Goal: Information Seeking & Learning: Learn about a topic

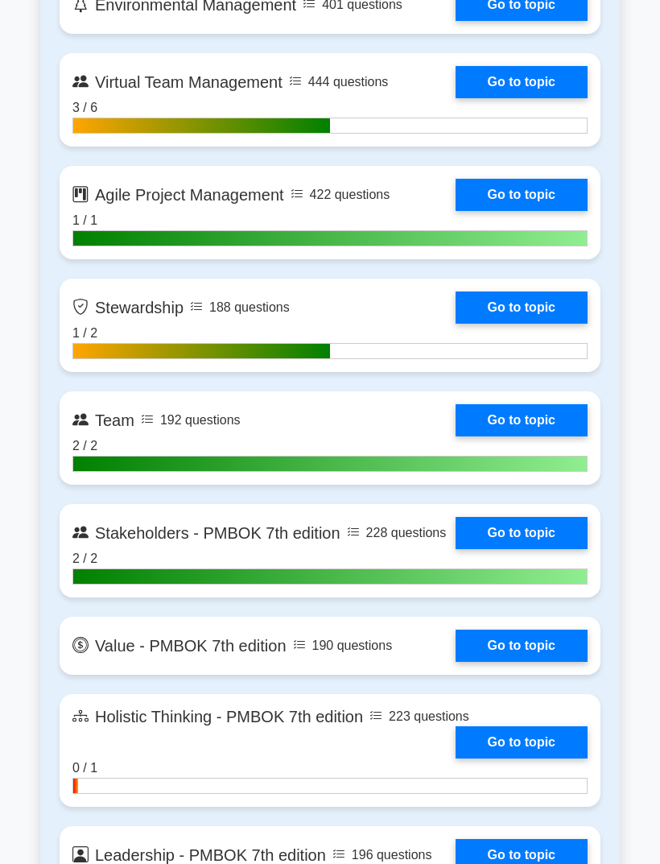
scroll to position [3970, 0]
click at [537, 211] on link "Go to topic" at bounding box center [522, 195] width 132 height 32
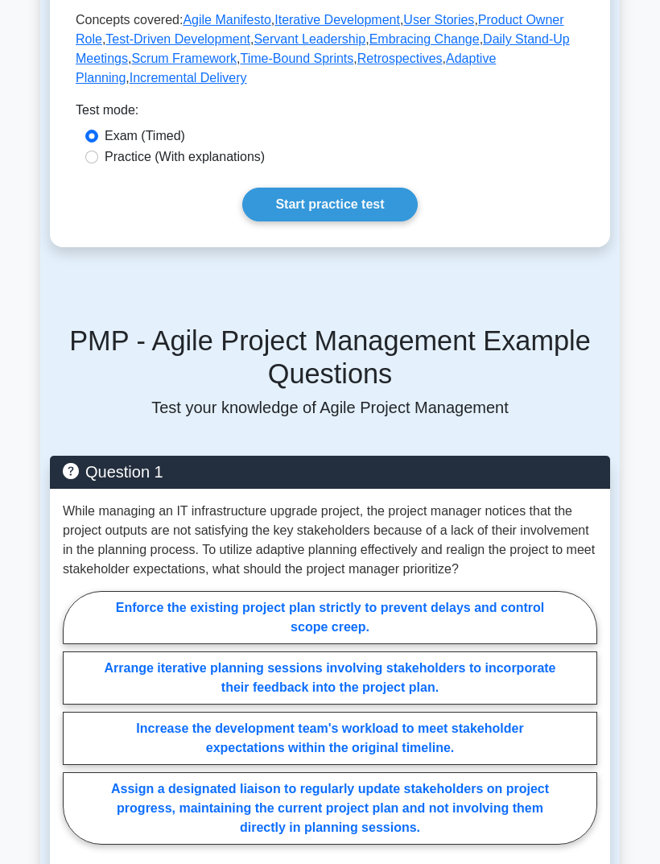
scroll to position [872, 0]
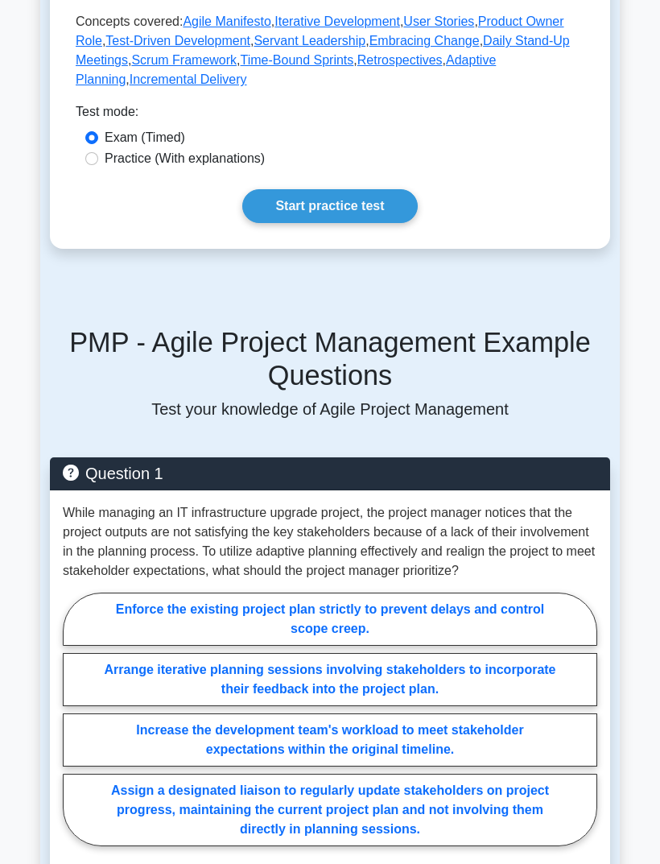
click at [388, 223] on link "Start practice test" at bounding box center [329, 206] width 175 height 34
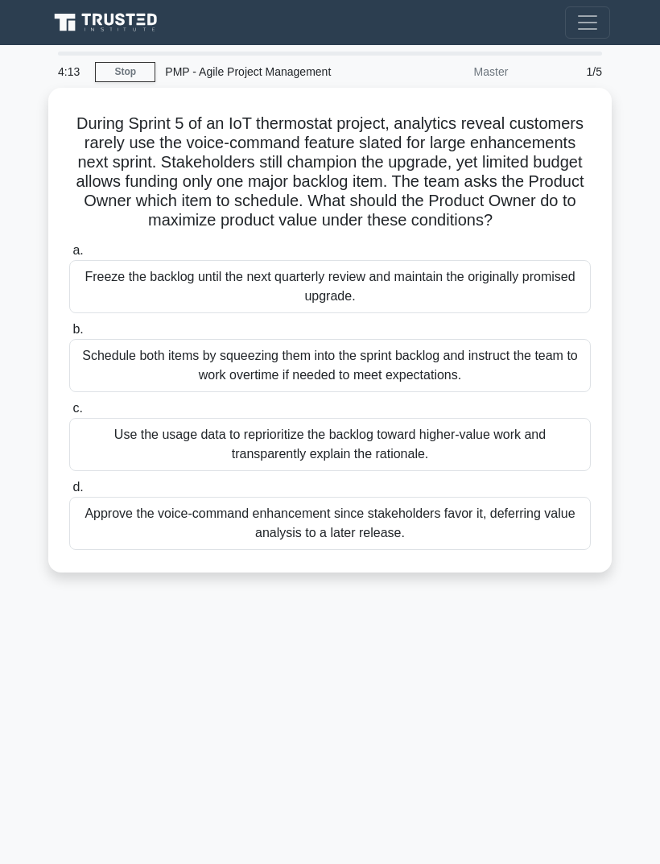
click at [545, 720] on div "4:13 Stop PMP - Agile Project Management Master 1/5 During Sprint 5 of an IoT t…" at bounding box center [330, 454] width 580 height 805
click at [517, 469] on div "Use the usage data to reprioritize the backlog toward higher-value work and tra…" at bounding box center [330, 444] width 522 height 53
click at [69, 414] on input "c. Use the usage data to reprioritize the backlog toward higher-value work and …" at bounding box center [69, 408] width 0 height 10
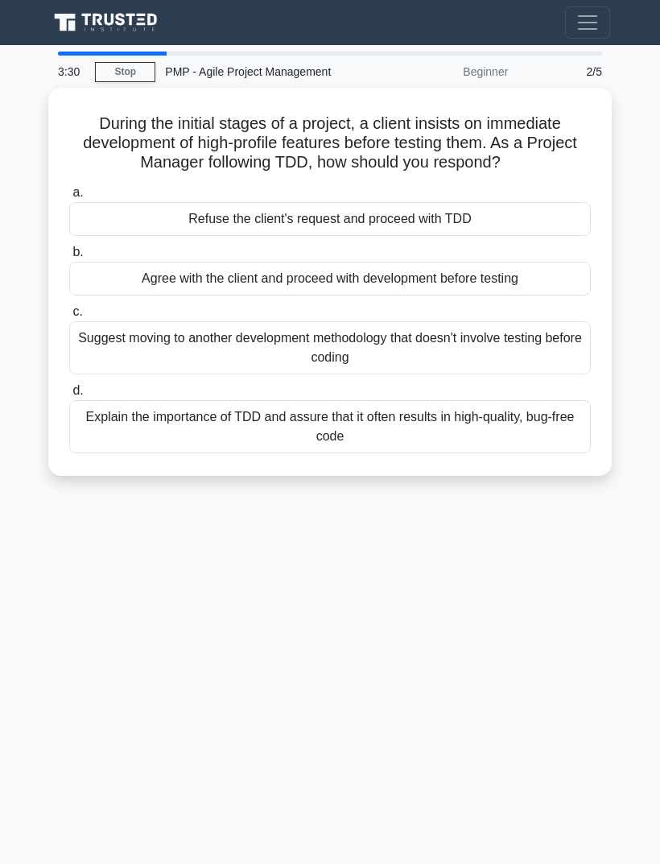
click at [514, 597] on div "3:30 Stop PMP - Agile Project Management Beginner 2/5 During the initial stages…" at bounding box center [330, 454] width 580 height 805
click at [431, 448] on div "Explain the importance of TDD and assure that it often results in high-quality,…" at bounding box center [330, 426] width 522 height 53
click at [69, 396] on input "d. Explain the importance of TDD and assure that it often results in high-quali…" at bounding box center [69, 391] width 0 height 10
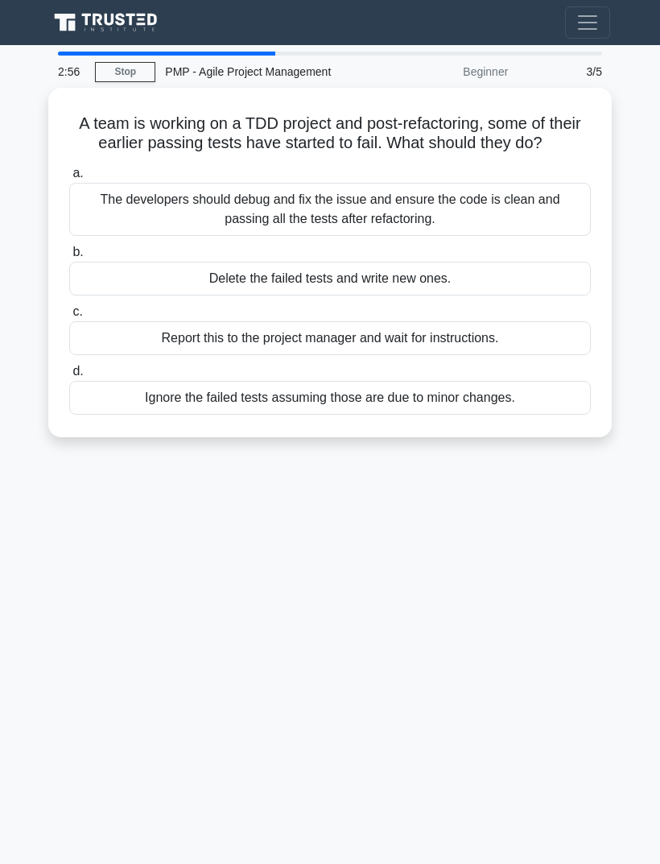
click at [518, 593] on div "2:56 Stop PMP - Agile Project Management Beginner 3/5 A team is working on a TD…" at bounding box center [330, 454] width 580 height 805
click at [533, 221] on div "The developers should debug and fix the issue and ensure the code is clean and …" at bounding box center [330, 209] width 522 height 53
click at [69, 179] on input "a. The developers should debug and fix the issue and ensure the code is clean a…" at bounding box center [69, 173] width 0 height 10
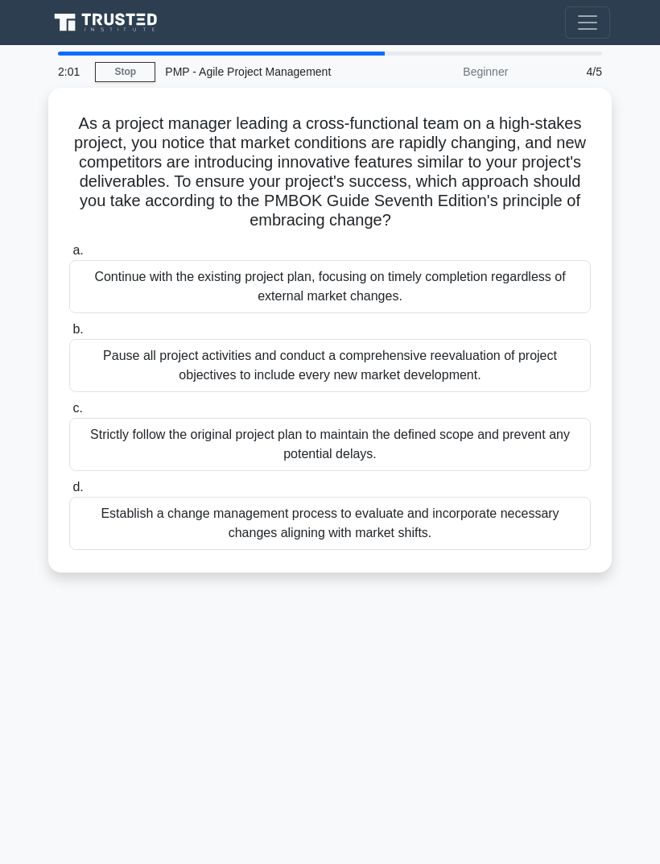
click at [149, 648] on div "2:01 Stop PMP - Agile Project Management Beginner 4/5 As a project manager lead…" at bounding box center [330, 454] width 580 height 805
click at [113, 665] on div "1:28 Stop PMP - Agile Project Management Beginner 4/5 As a project manager lead…" at bounding box center [330, 454] width 580 height 805
click at [148, 388] on div "Pause all project activities and conduct a comprehensive reevaluation of projec…" at bounding box center [330, 365] width 522 height 53
click at [69, 335] on input "b. Pause all project activities and conduct a comprehensive reevaluation of pro…" at bounding box center [69, 329] width 0 height 10
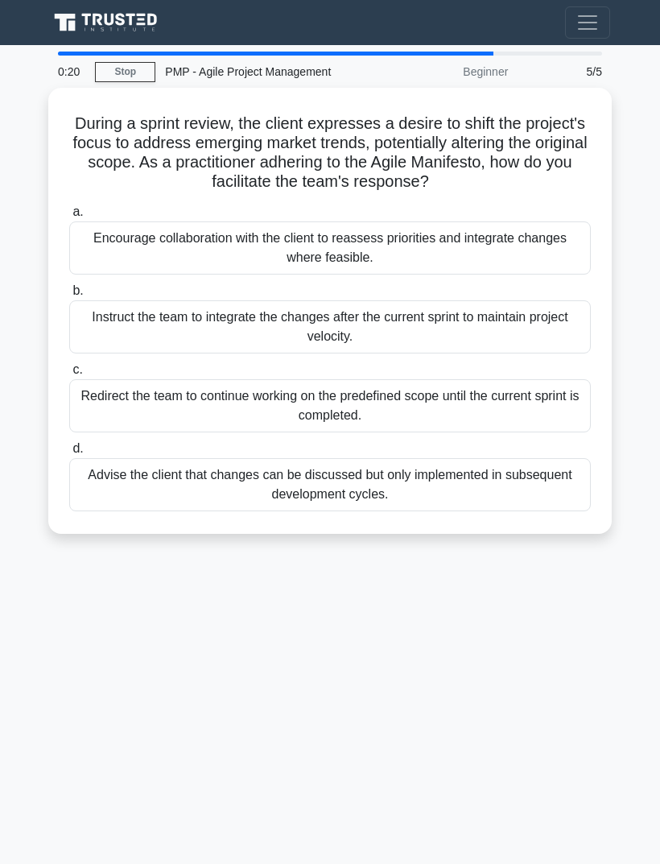
click at [80, 670] on div "0:20 Stop PMP - Agile Project Management Beginner 5/5 During a sprint review, t…" at bounding box center [330, 454] width 580 height 805
click at [98, 241] on div "Encourage collaboration with the client to reassess priorities and integrate ch…" at bounding box center [330, 247] width 522 height 53
click at [69, 217] on input "a. Encourage collaboration with the client to reassess priorities and integrate…" at bounding box center [69, 212] width 0 height 10
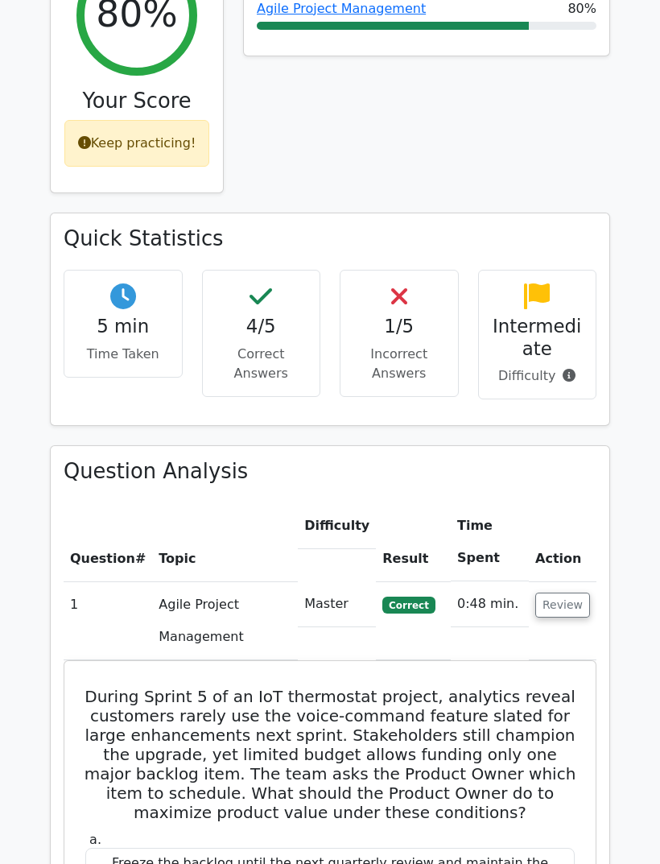
click at [554, 593] on button "Review" at bounding box center [562, 605] width 55 height 25
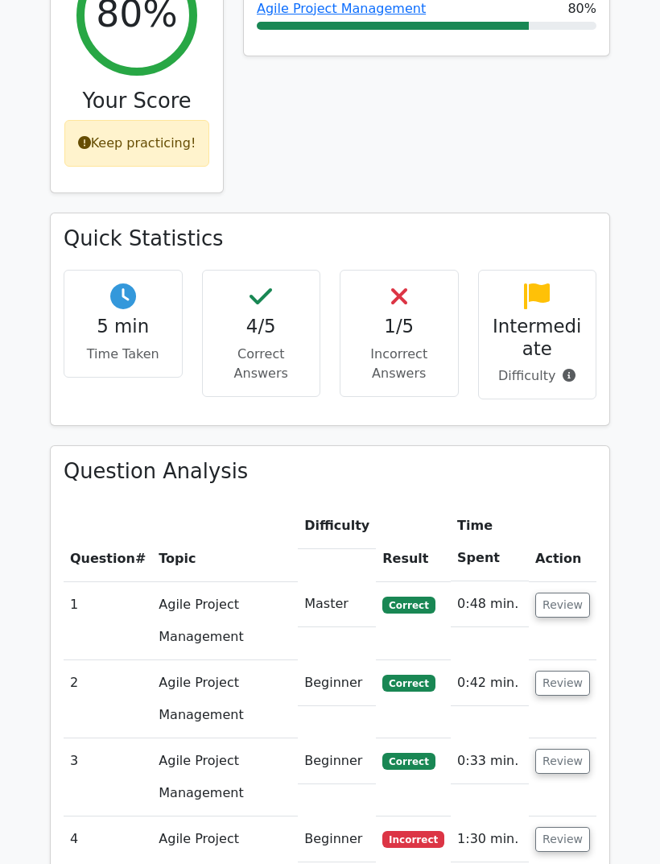
scroll to position [719, 0]
click at [555, 827] on button "Review" at bounding box center [562, 839] width 55 height 25
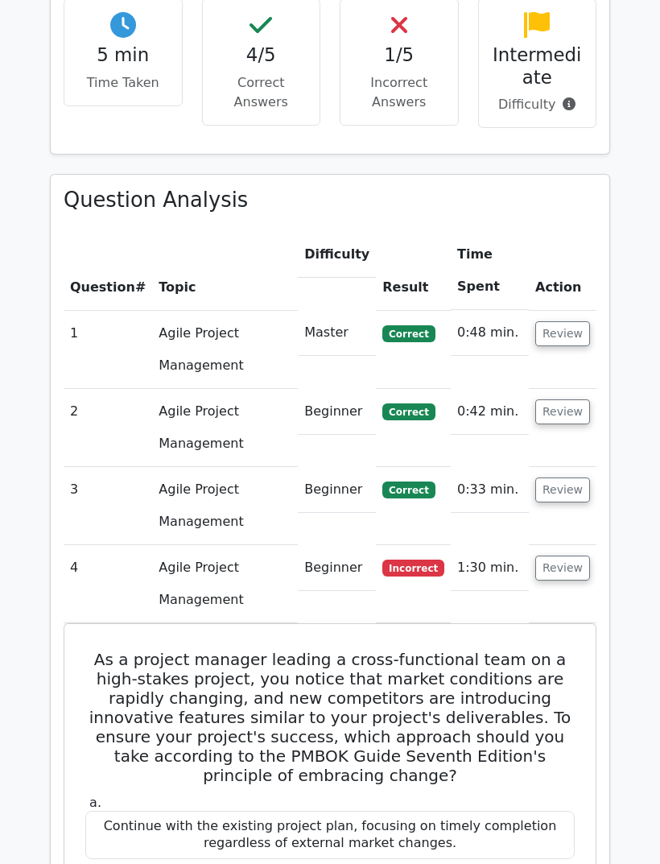
scroll to position [967, 0]
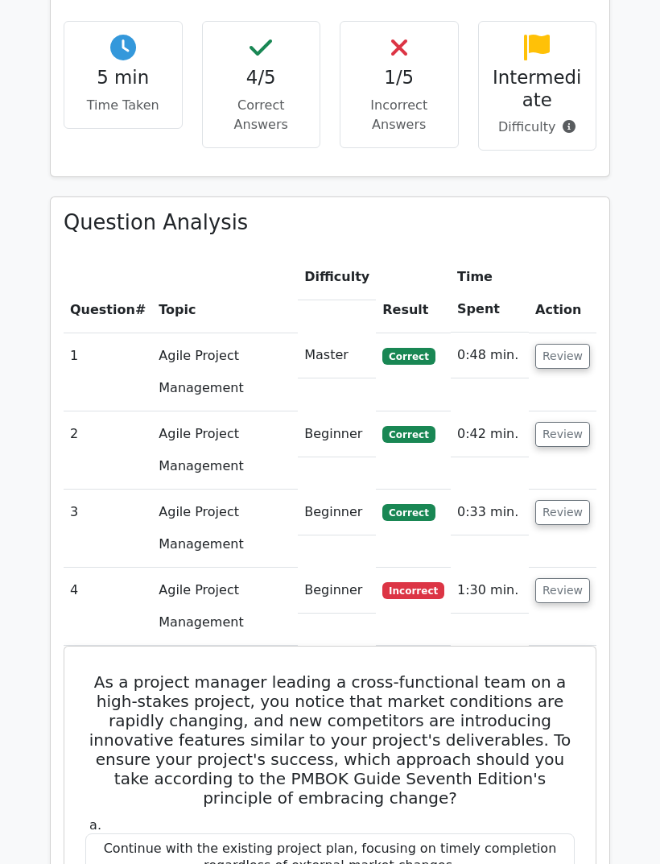
click at [575, 344] on button "Review" at bounding box center [562, 356] width 55 height 25
